Goal: Transaction & Acquisition: Subscribe to service/newsletter

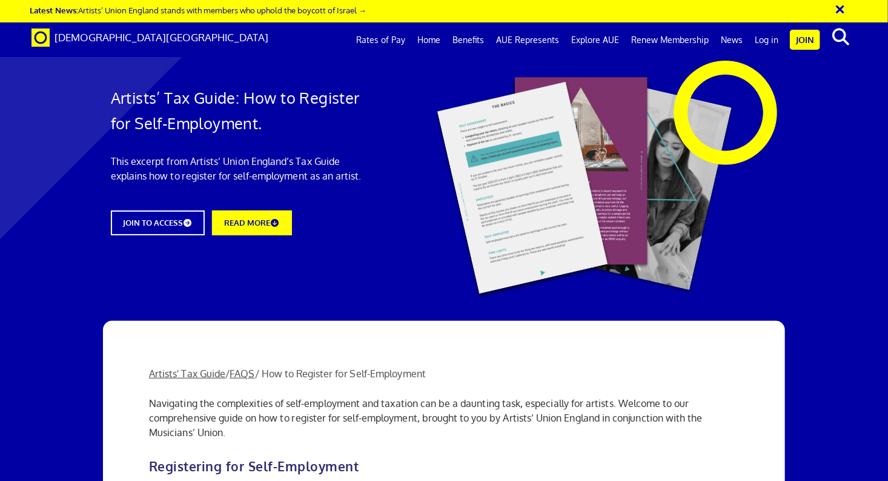
scroll to position [1091, 0]
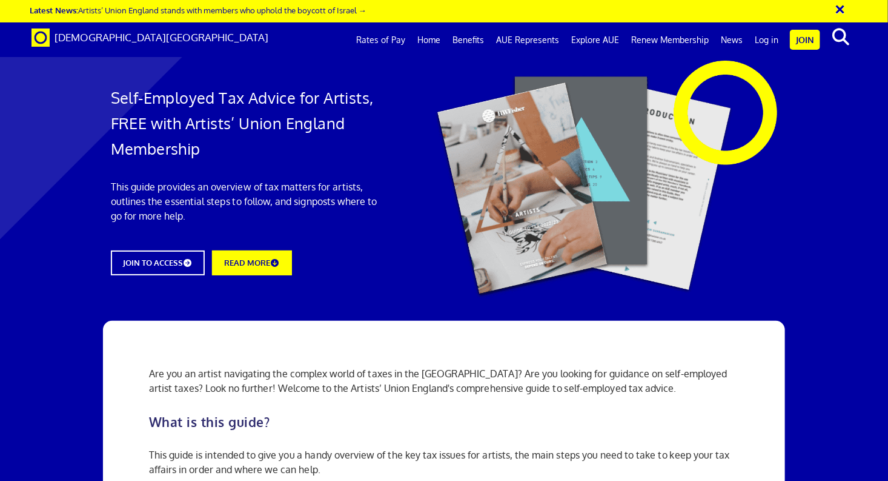
scroll to position [970, 0]
click at [472, 38] on link "Benefits" at bounding box center [469, 40] width 44 height 30
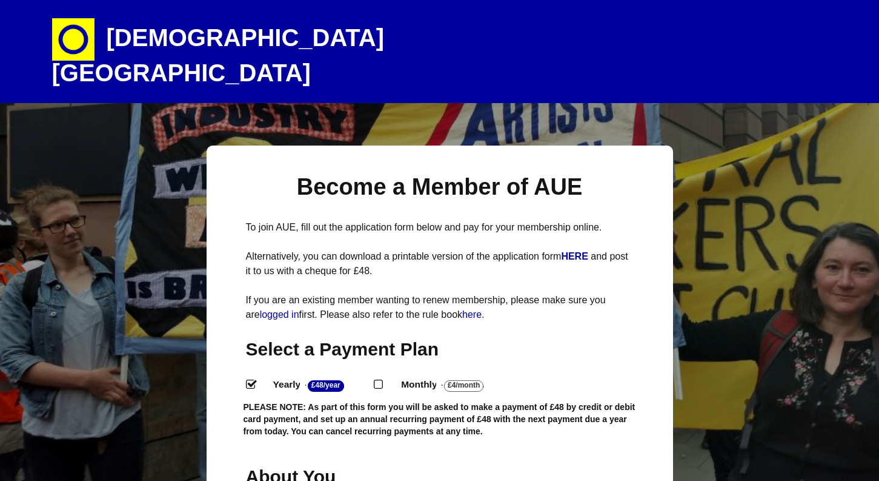
select select
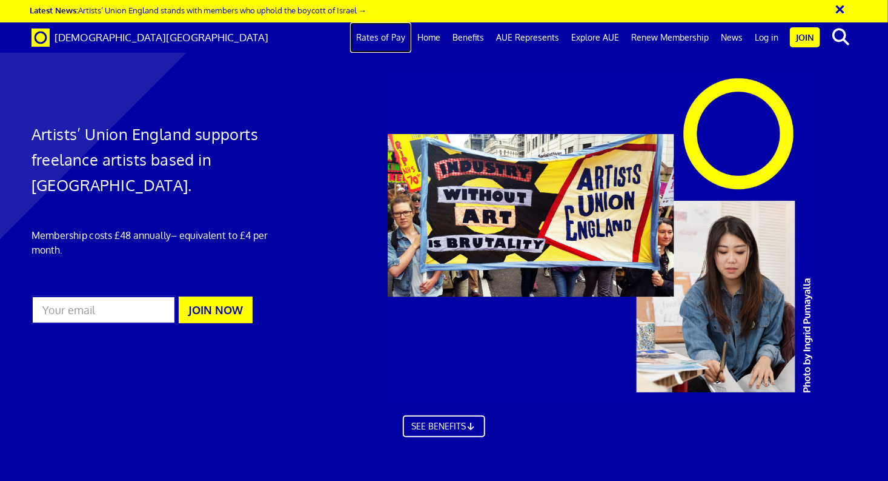
click at [402, 39] on link "Rates of Pay" at bounding box center [380, 37] width 61 height 30
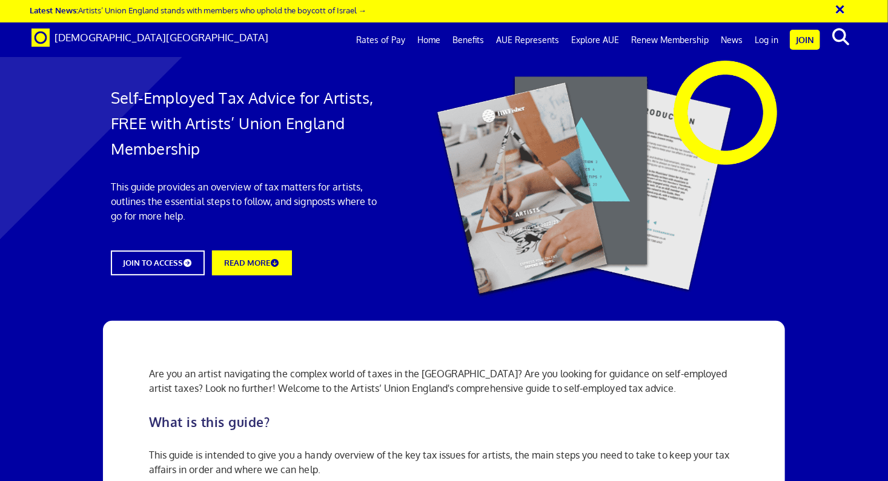
scroll to position [0, 7]
